Goal: Navigation & Orientation: Understand site structure

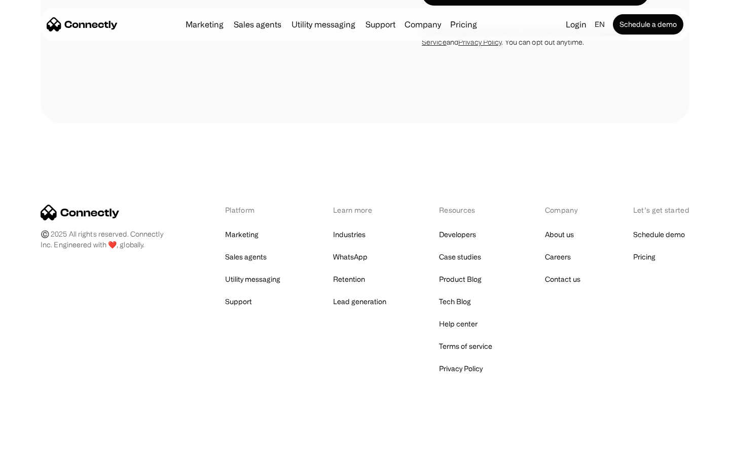
scroll to position [687, 0]
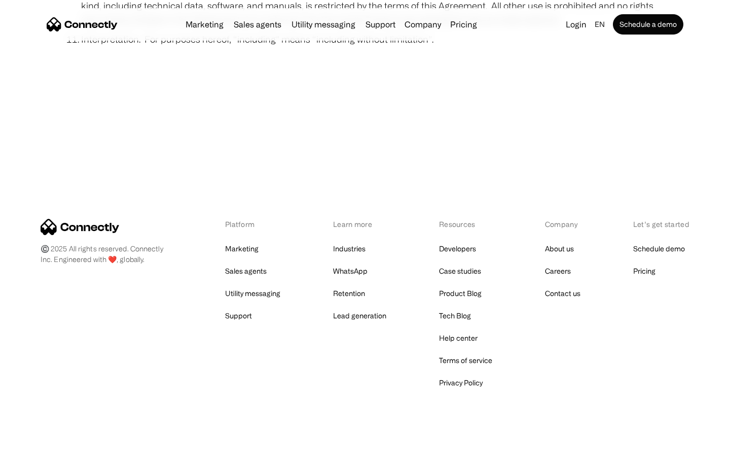
scroll to position [3727, 0]
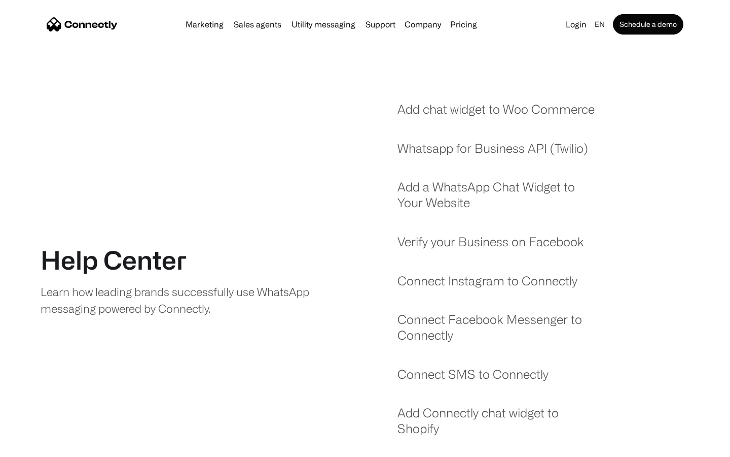
scroll to position [869, 0]
